Goal: Browse casually

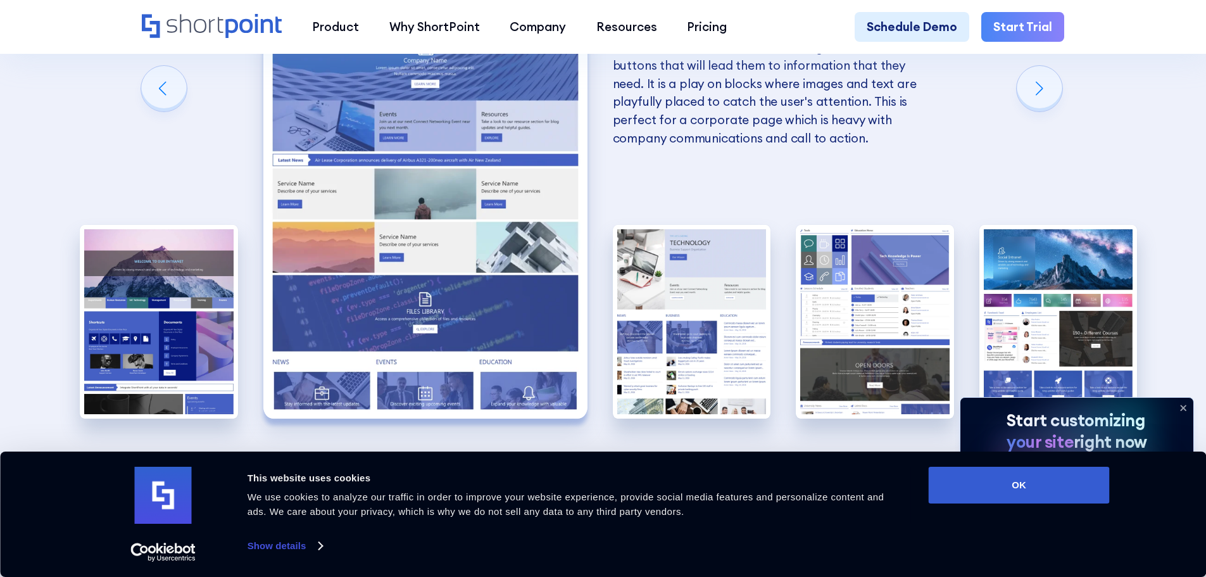
scroll to position [3038, 0]
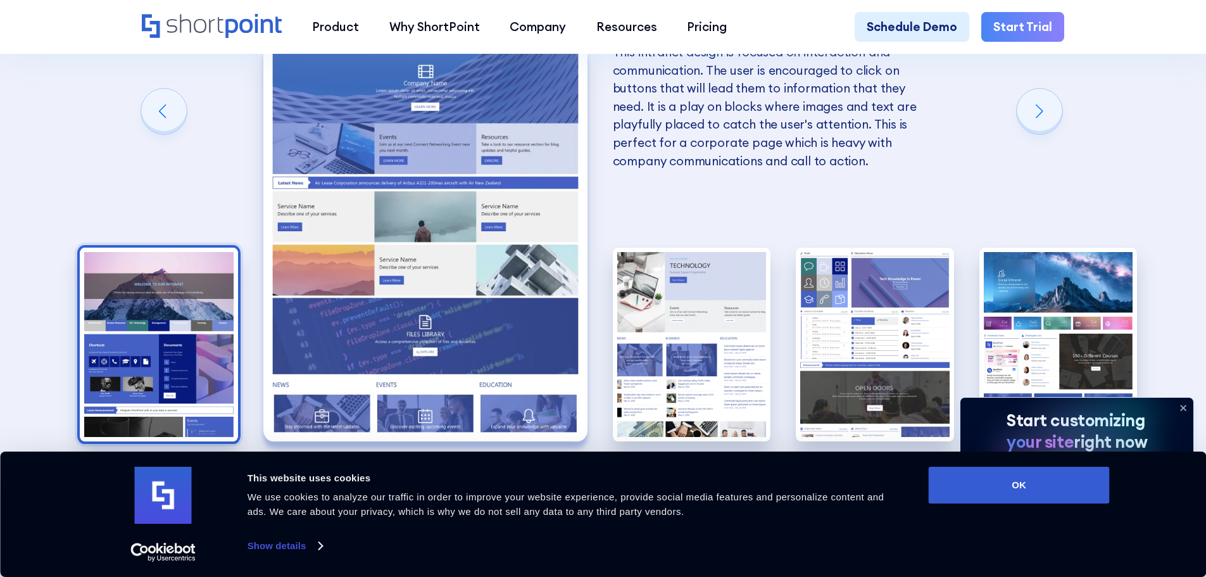
click at [162, 295] on img "1 / 5" at bounding box center [159, 344] width 158 height 194
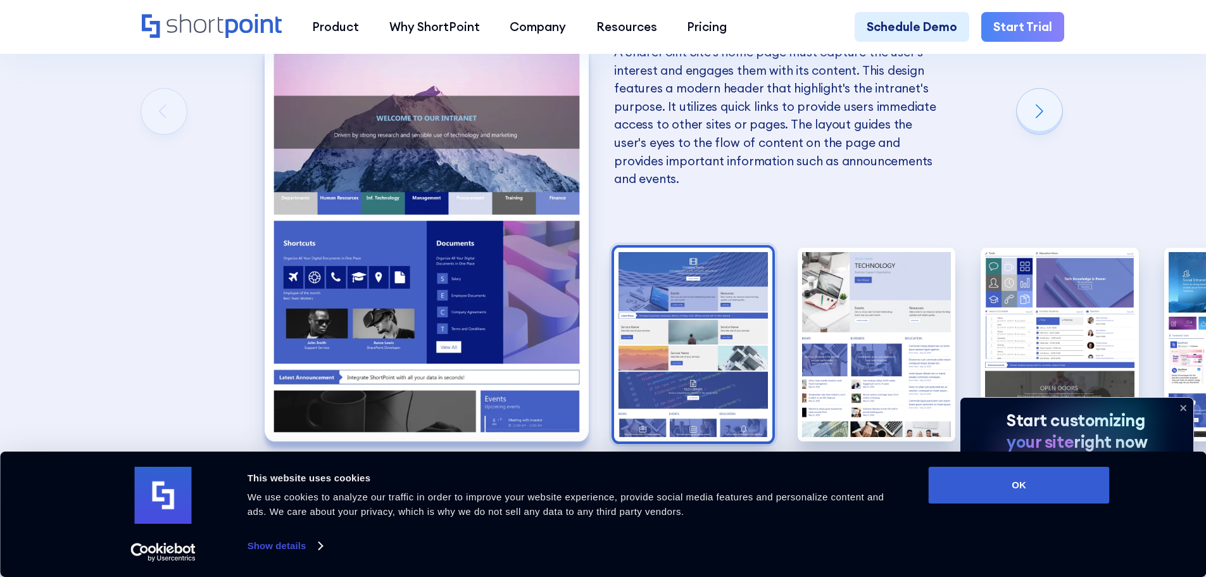
click at [656, 308] on img "2 / 5" at bounding box center [693, 344] width 158 height 194
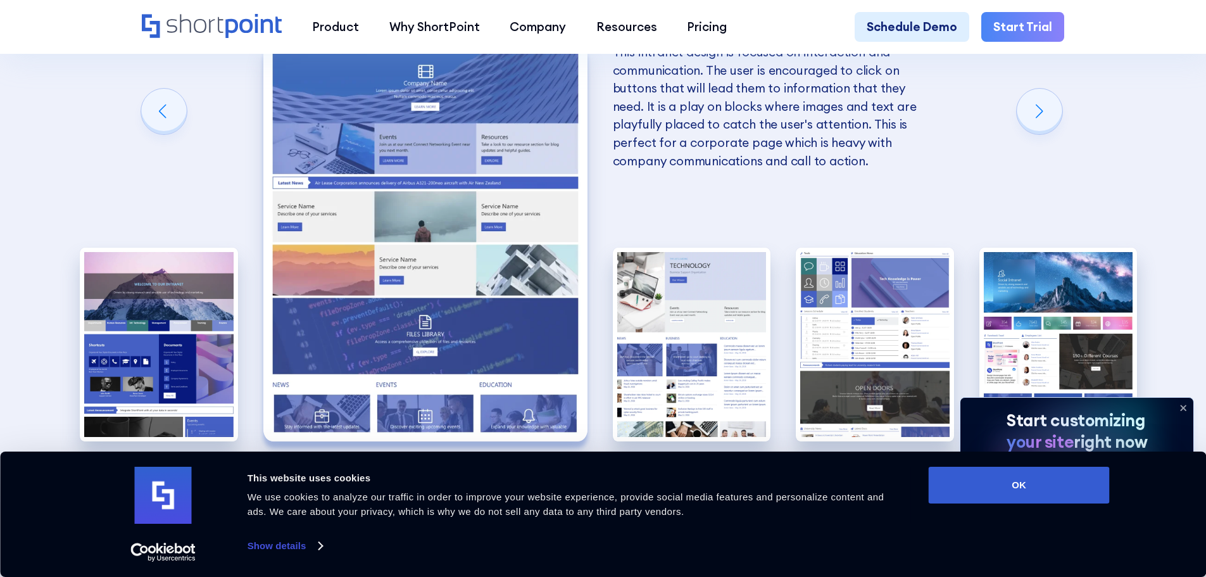
click at [656, 308] on img "3 / 5" at bounding box center [692, 344] width 158 height 194
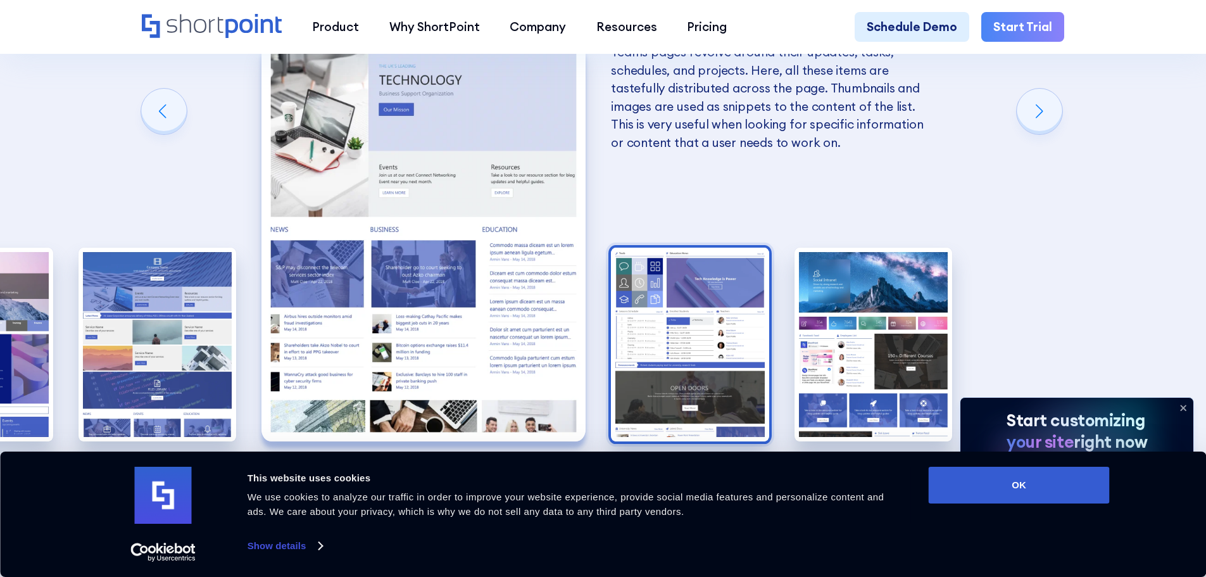
click at [732, 302] on img "4 / 5" at bounding box center [690, 344] width 158 height 194
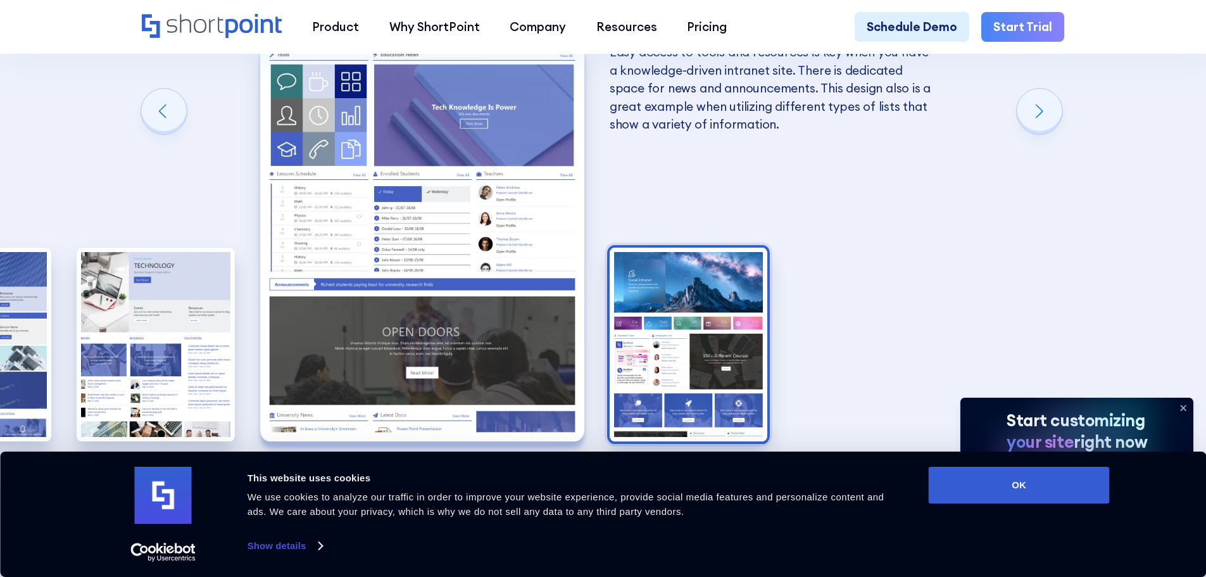
click at [662, 318] on img "5 / 5" at bounding box center [688, 344] width 158 height 194
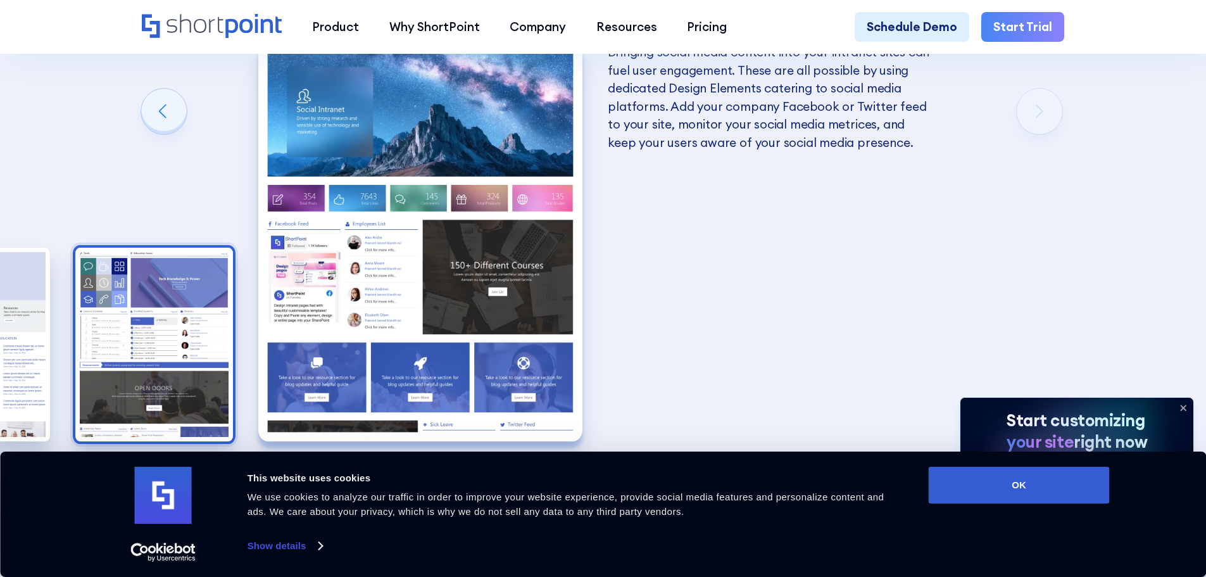
click at [195, 334] on img "4 / 5" at bounding box center [154, 344] width 158 height 194
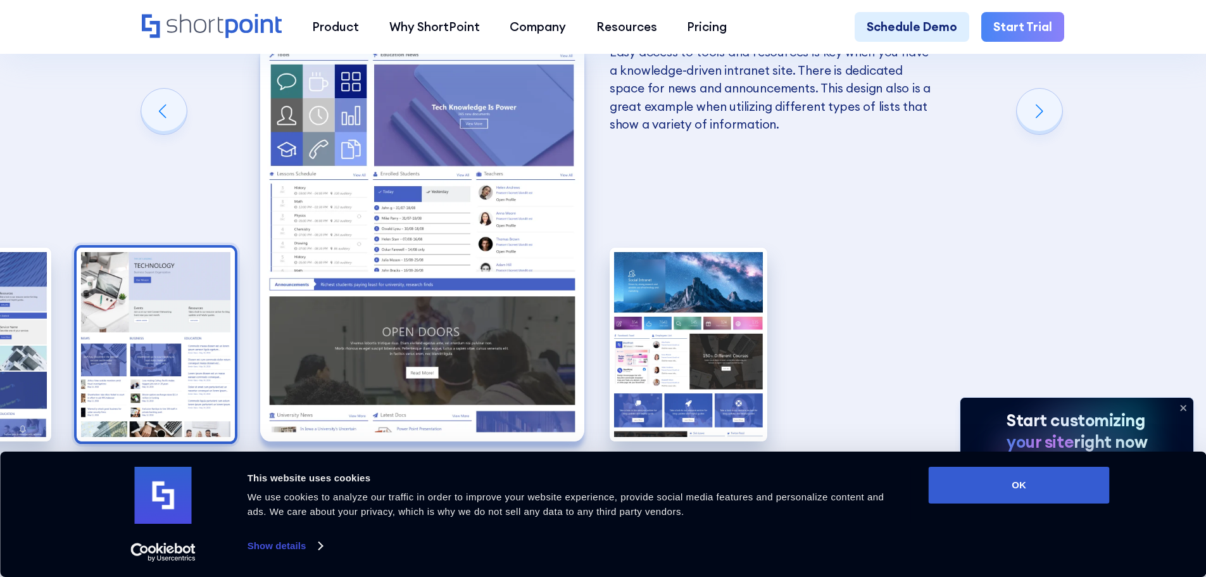
click at [128, 349] on img "3 / 5" at bounding box center [156, 344] width 158 height 194
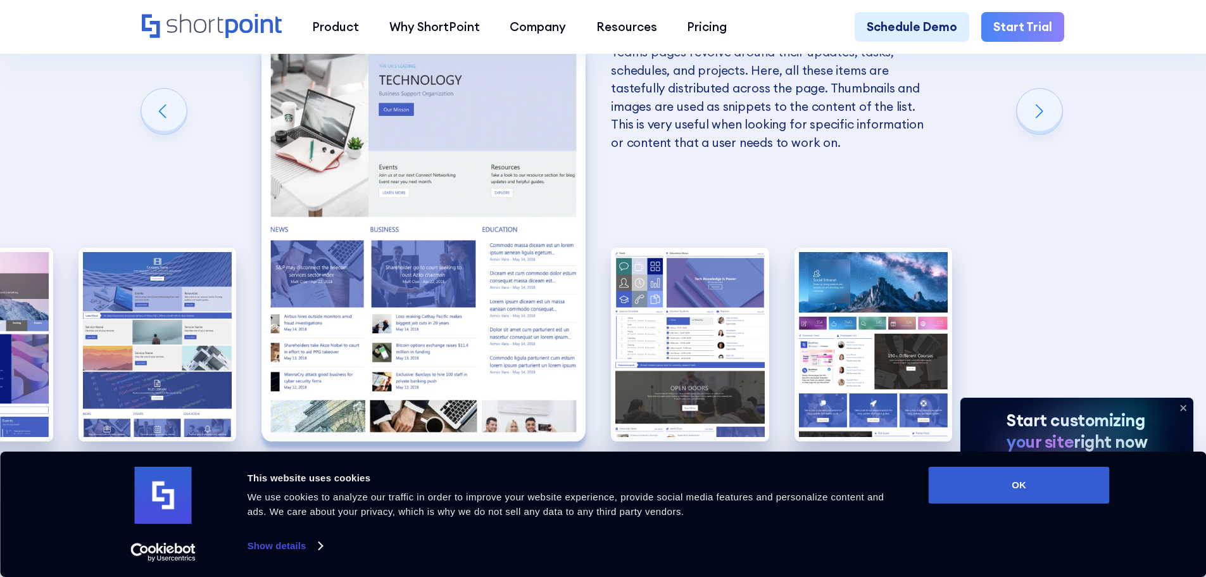
click at [128, 349] on img "2 / 5" at bounding box center [157, 344] width 158 height 194
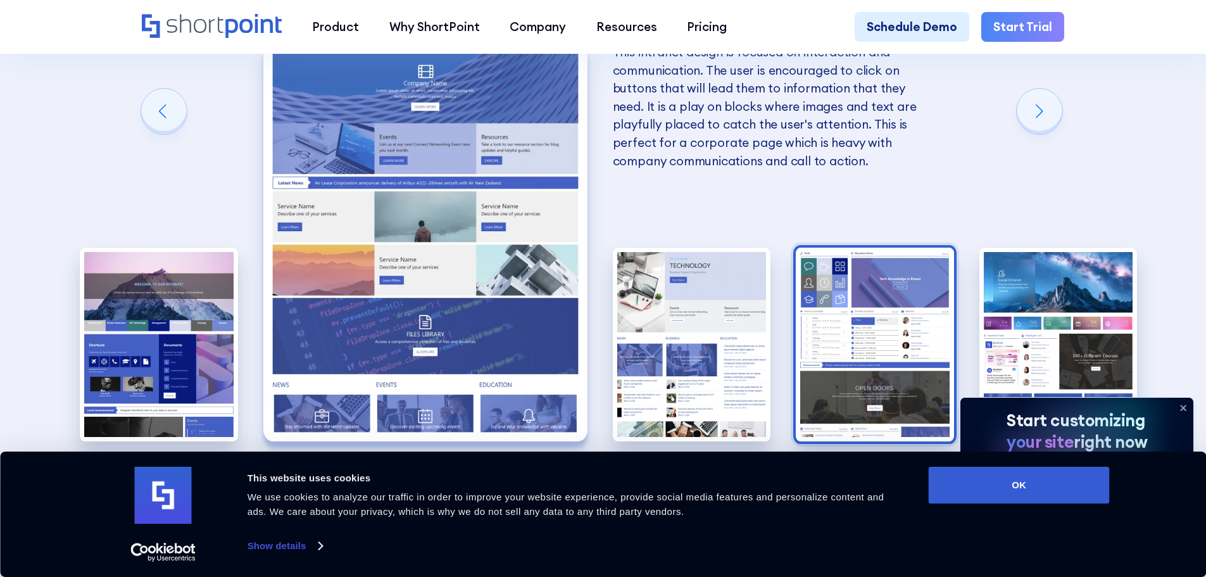
click at [823, 315] on img "4 / 5" at bounding box center [874, 344] width 158 height 194
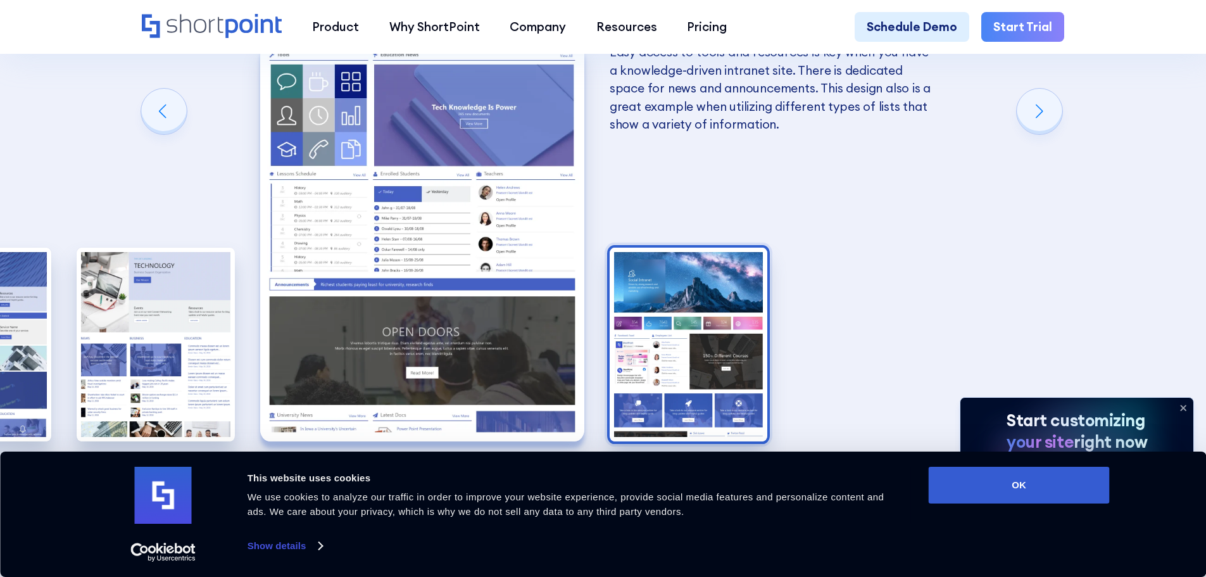
click at [680, 294] on img "5 / 5" at bounding box center [688, 344] width 158 height 194
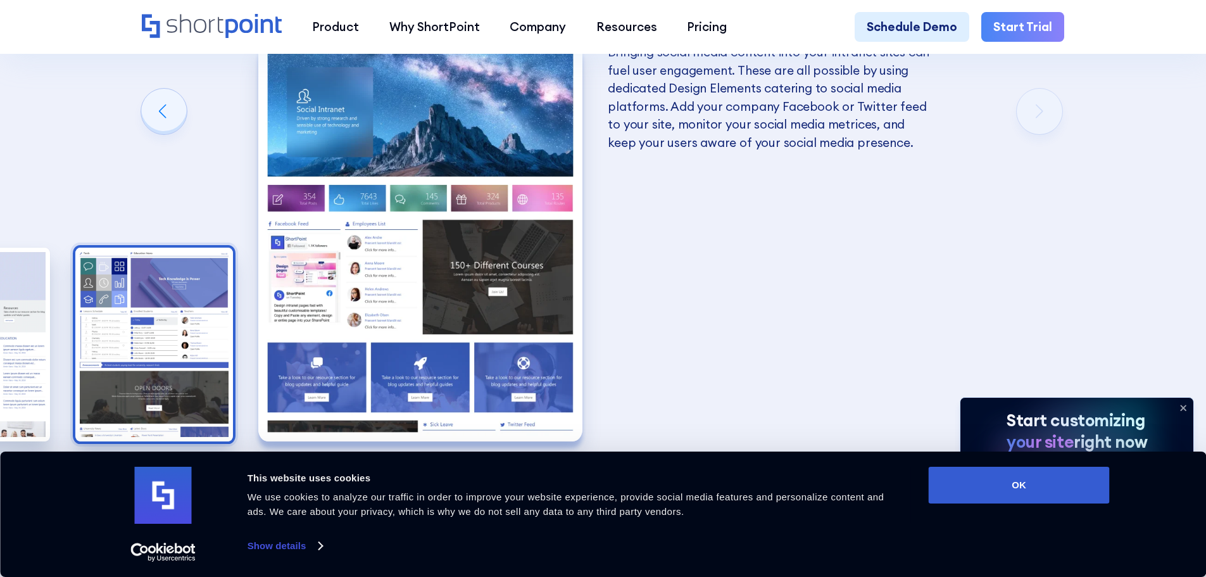
click at [110, 294] on img "4 / 5" at bounding box center [154, 344] width 158 height 194
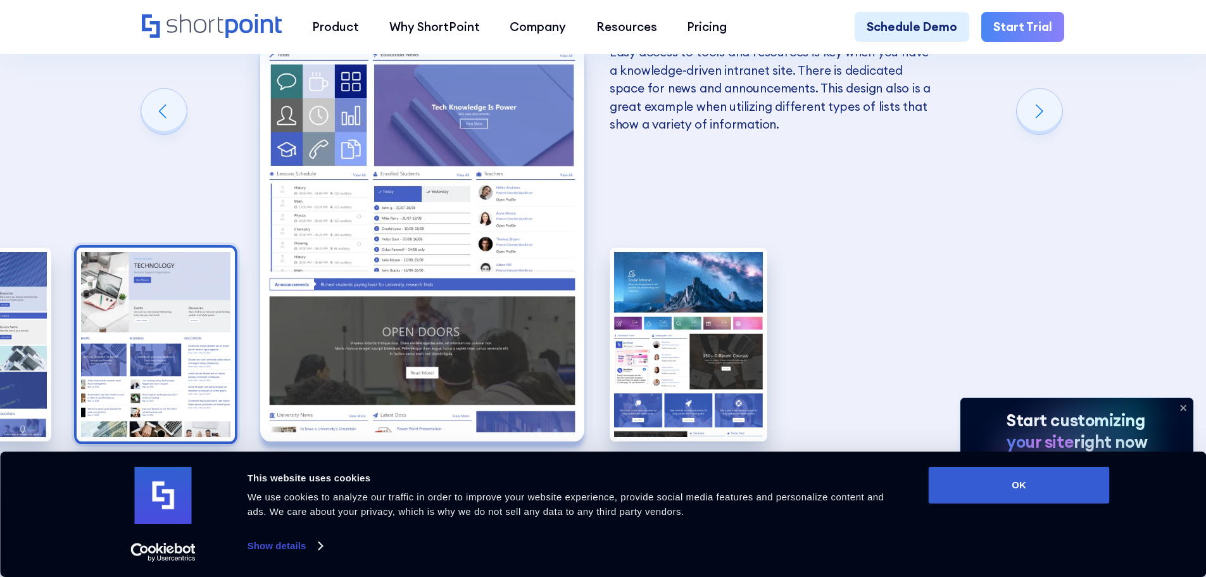
click at [104, 311] on img "3 / 5" at bounding box center [156, 344] width 158 height 194
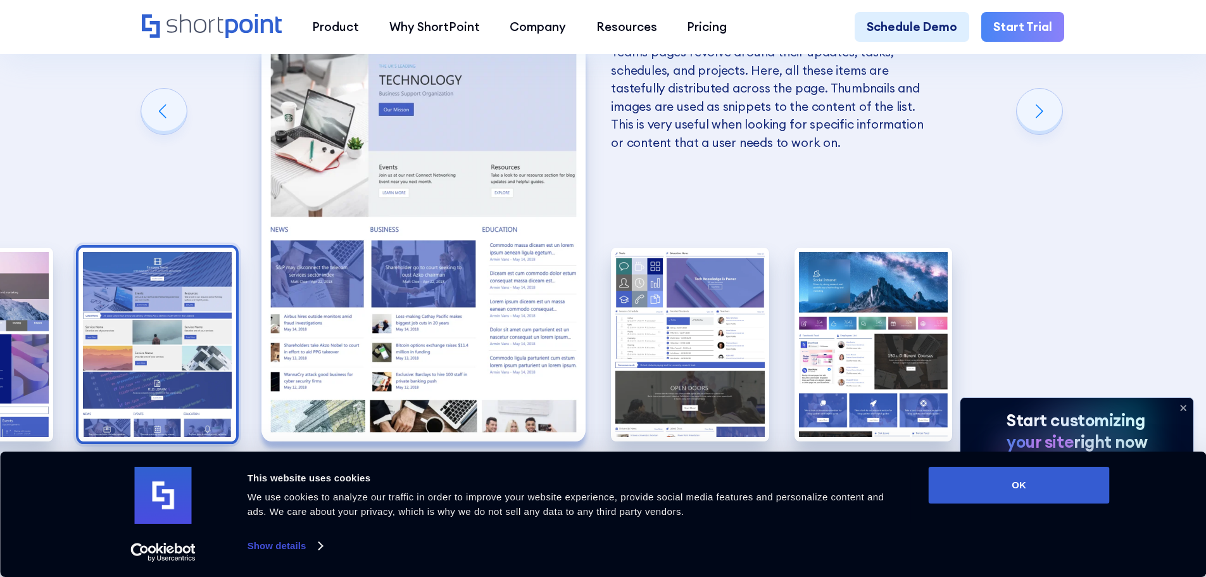
click at [111, 309] on img "2 / 5" at bounding box center [157, 344] width 158 height 194
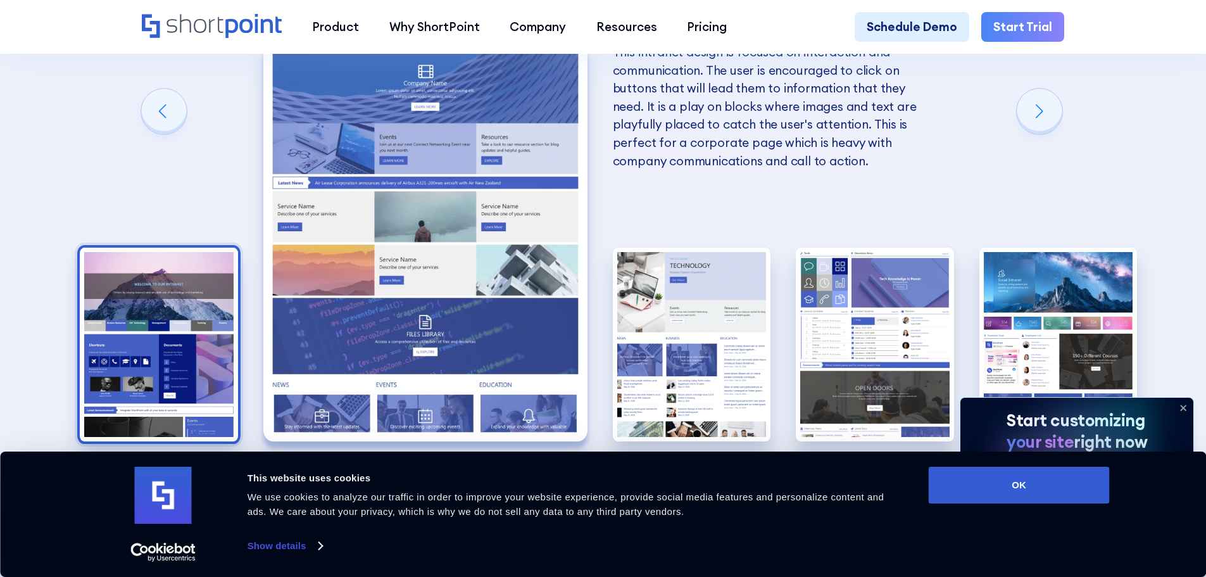
click at [158, 313] on img "1 / 5" at bounding box center [159, 344] width 158 height 194
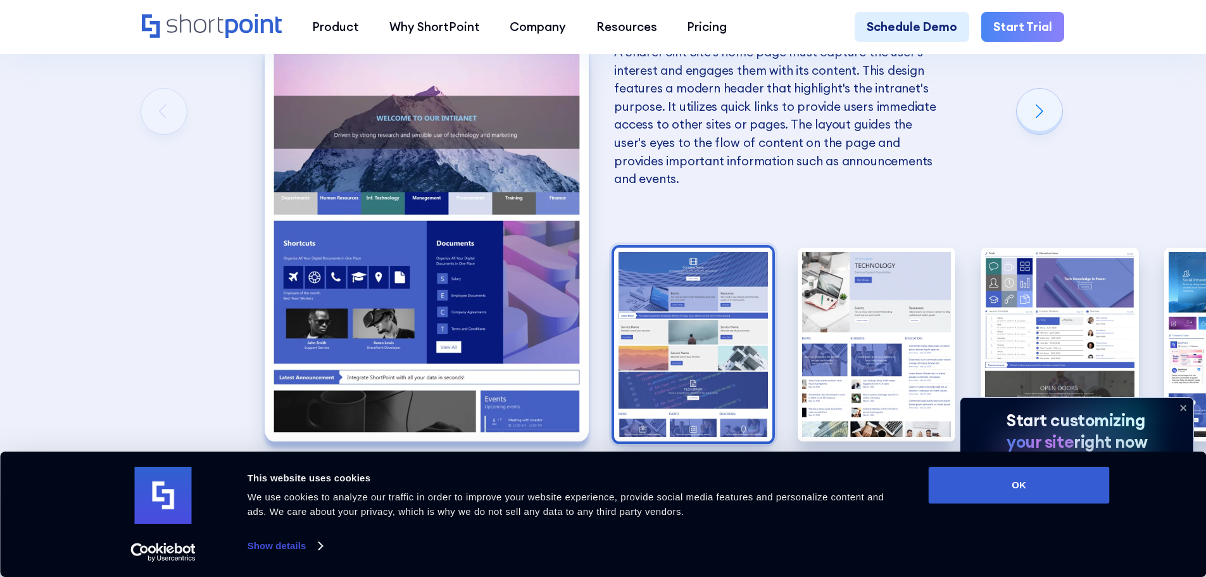
click at [647, 362] on img "2 / 5" at bounding box center [693, 344] width 158 height 194
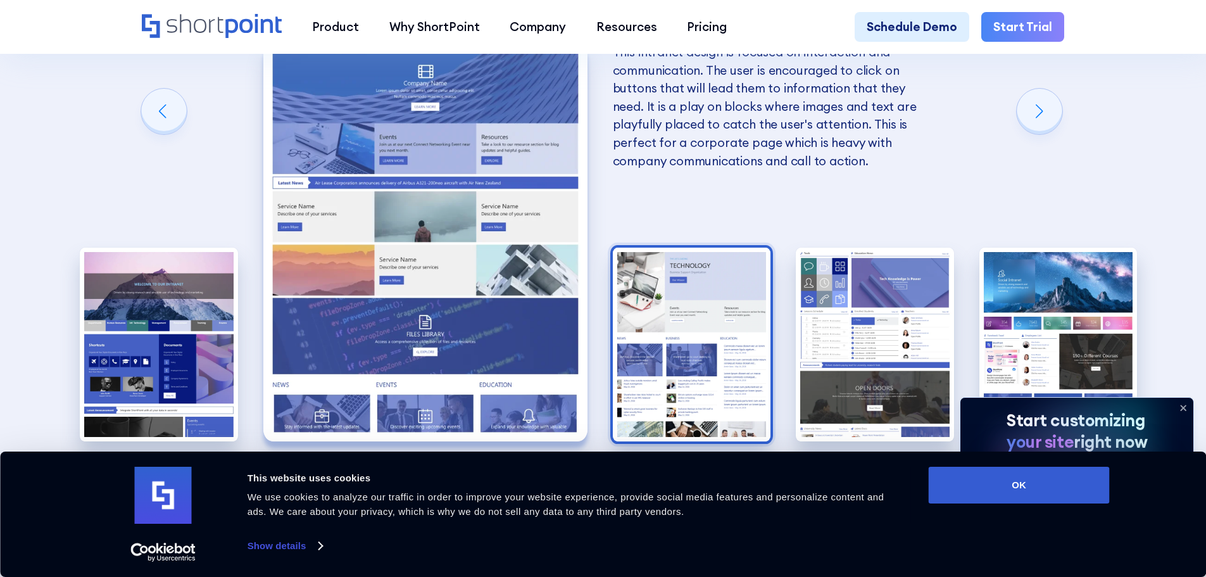
click at [694, 364] on img "3 / 5" at bounding box center [692, 344] width 158 height 194
